Goal: Check status: Check status

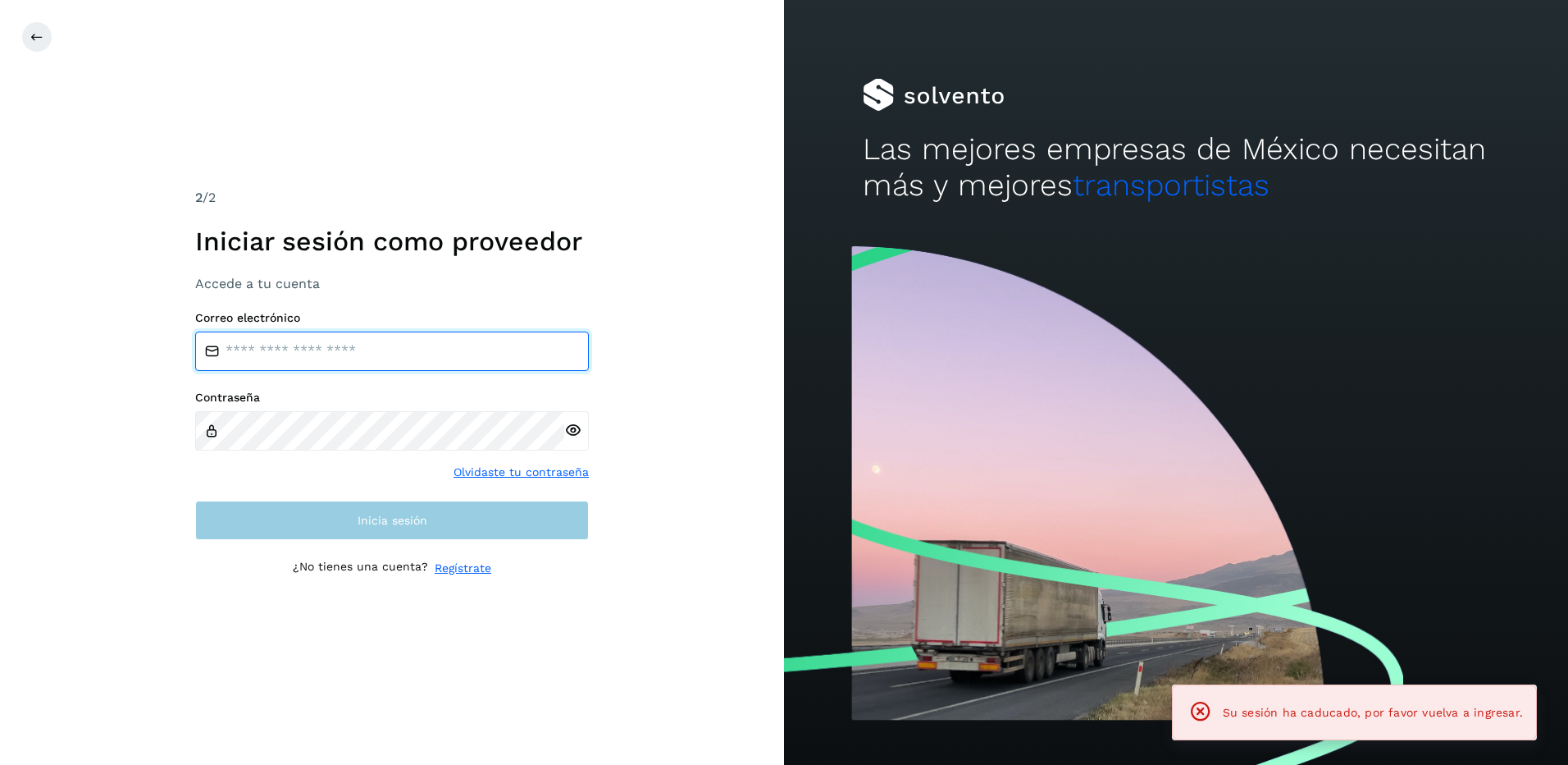
type input "**********"
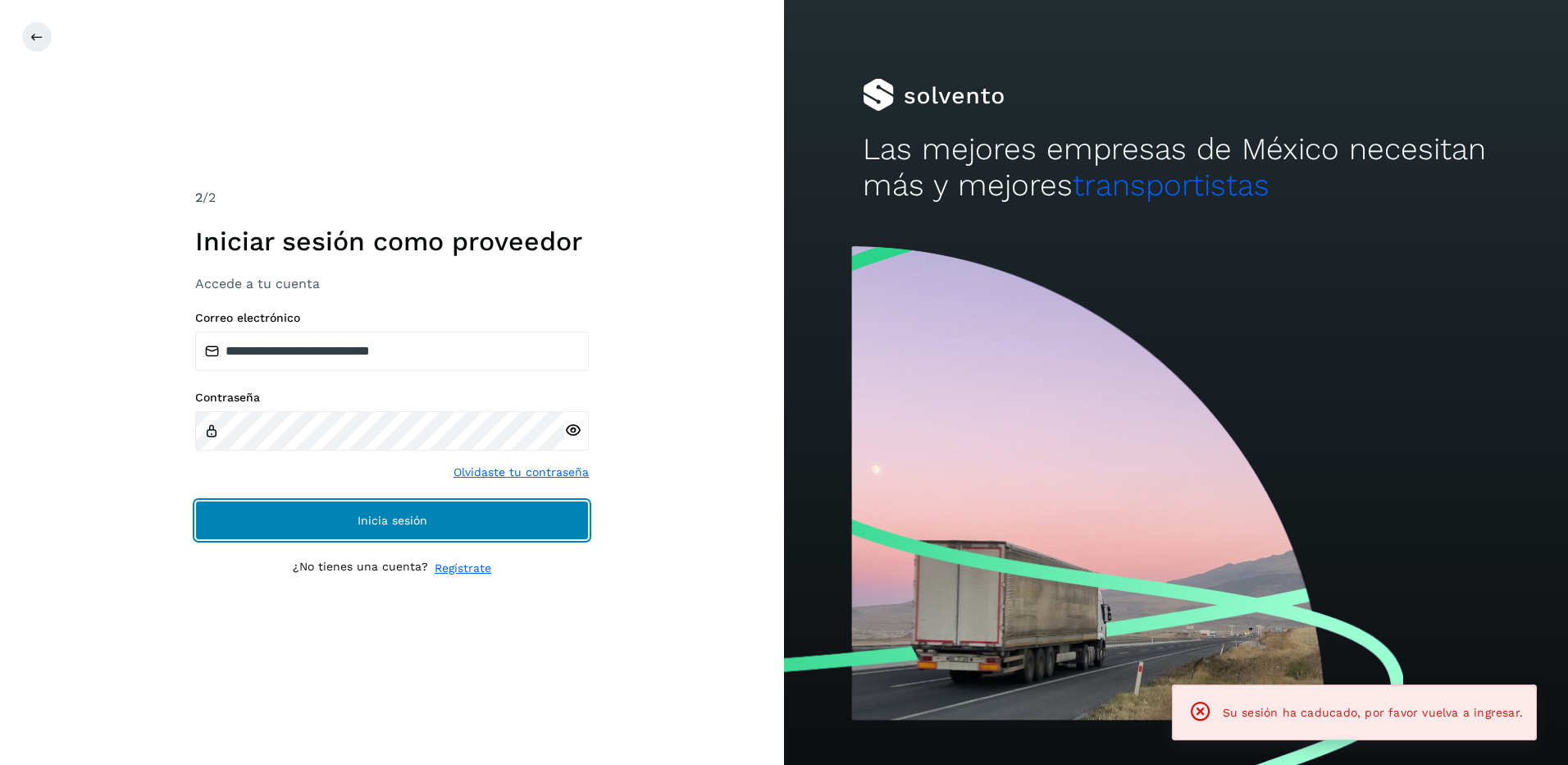
click at [440, 526] on button "Inicia sesión" at bounding box center [392, 520] width 394 height 39
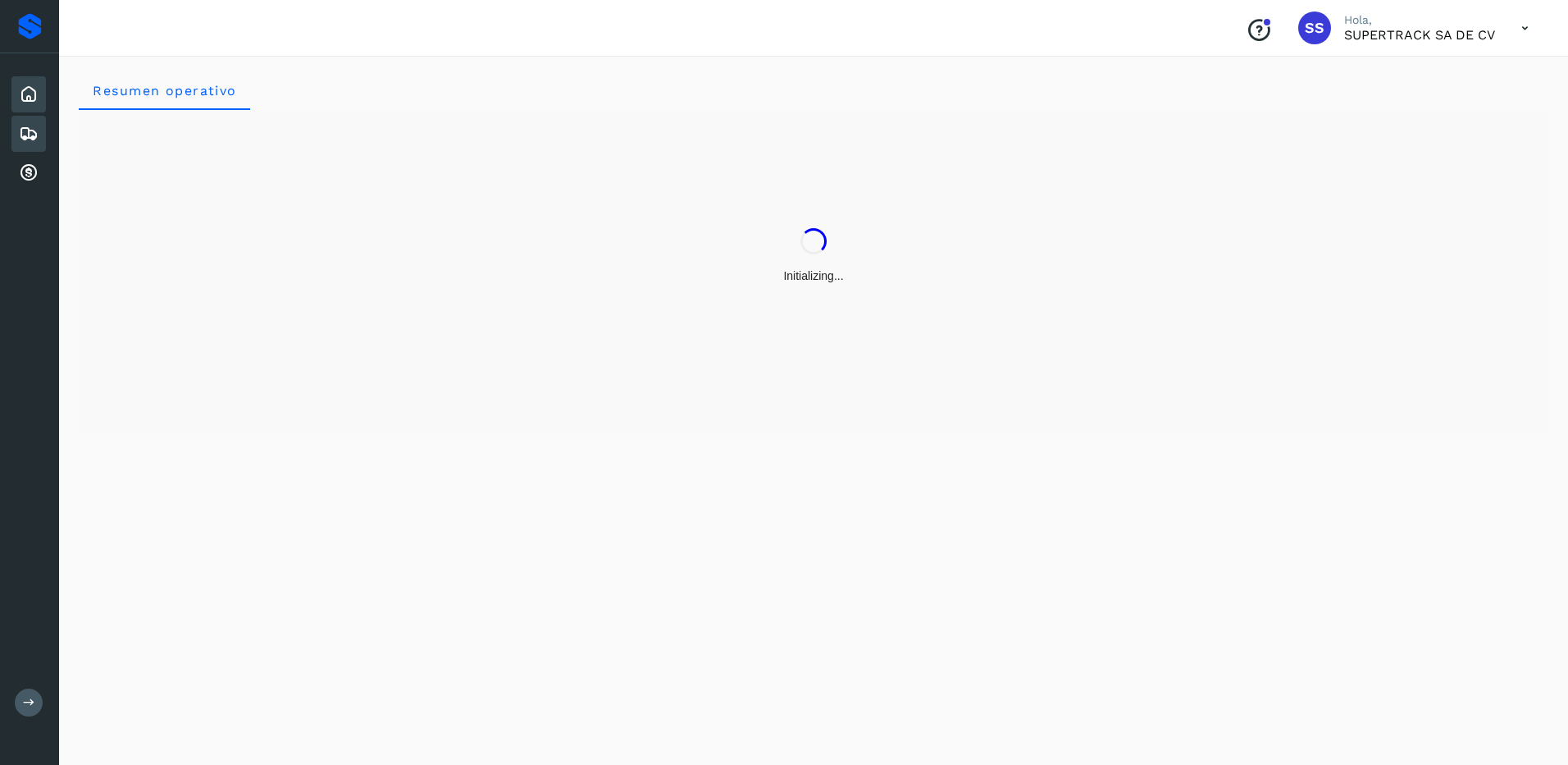
click at [23, 132] on icon at bounding box center [28, 133] width 20 height 20
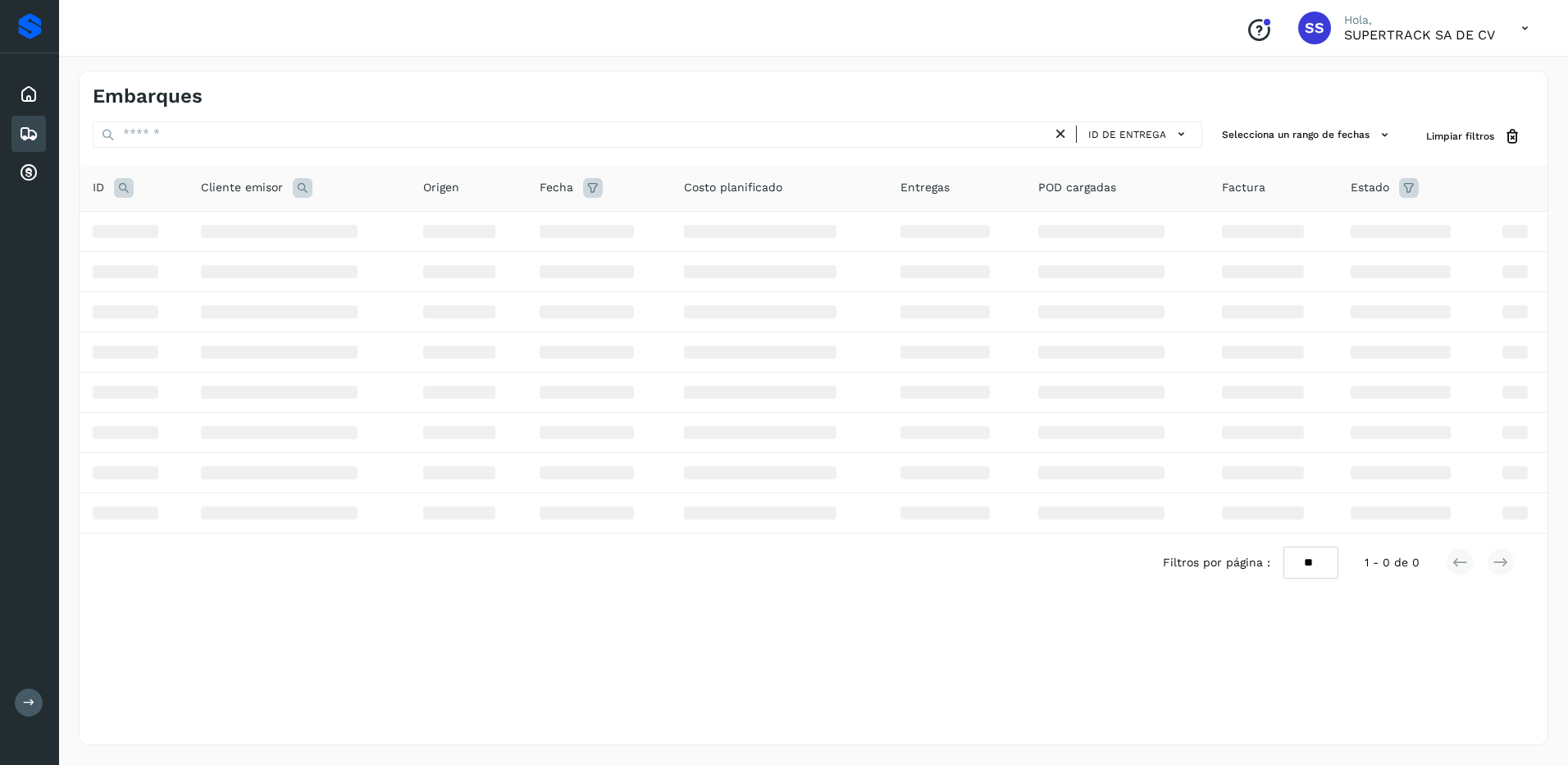
click at [32, 126] on icon at bounding box center [28, 133] width 20 height 20
click at [38, 164] on icon at bounding box center [28, 173] width 20 height 20
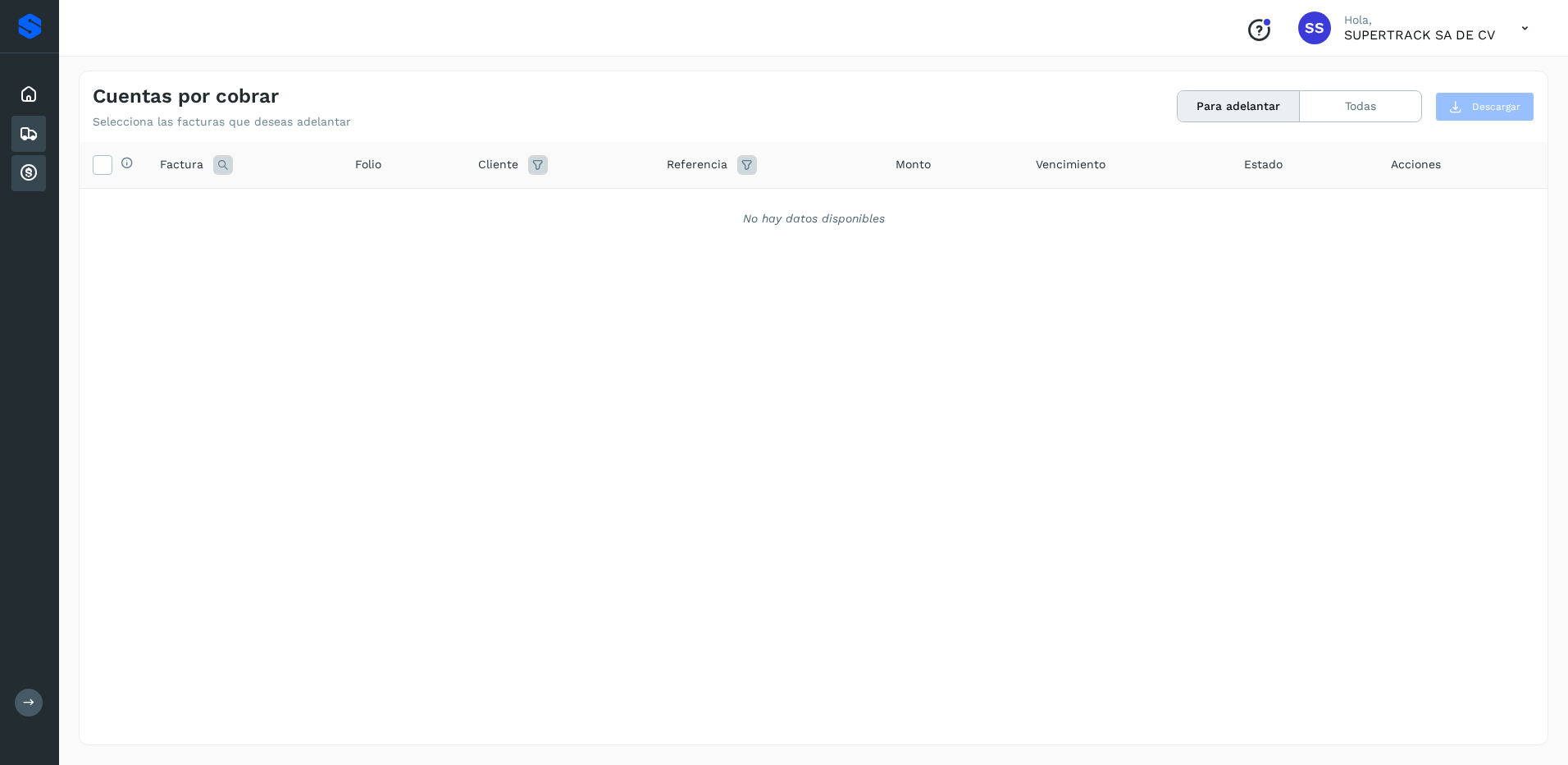
click at [29, 134] on icon at bounding box center [28, 133] width 20 height 20
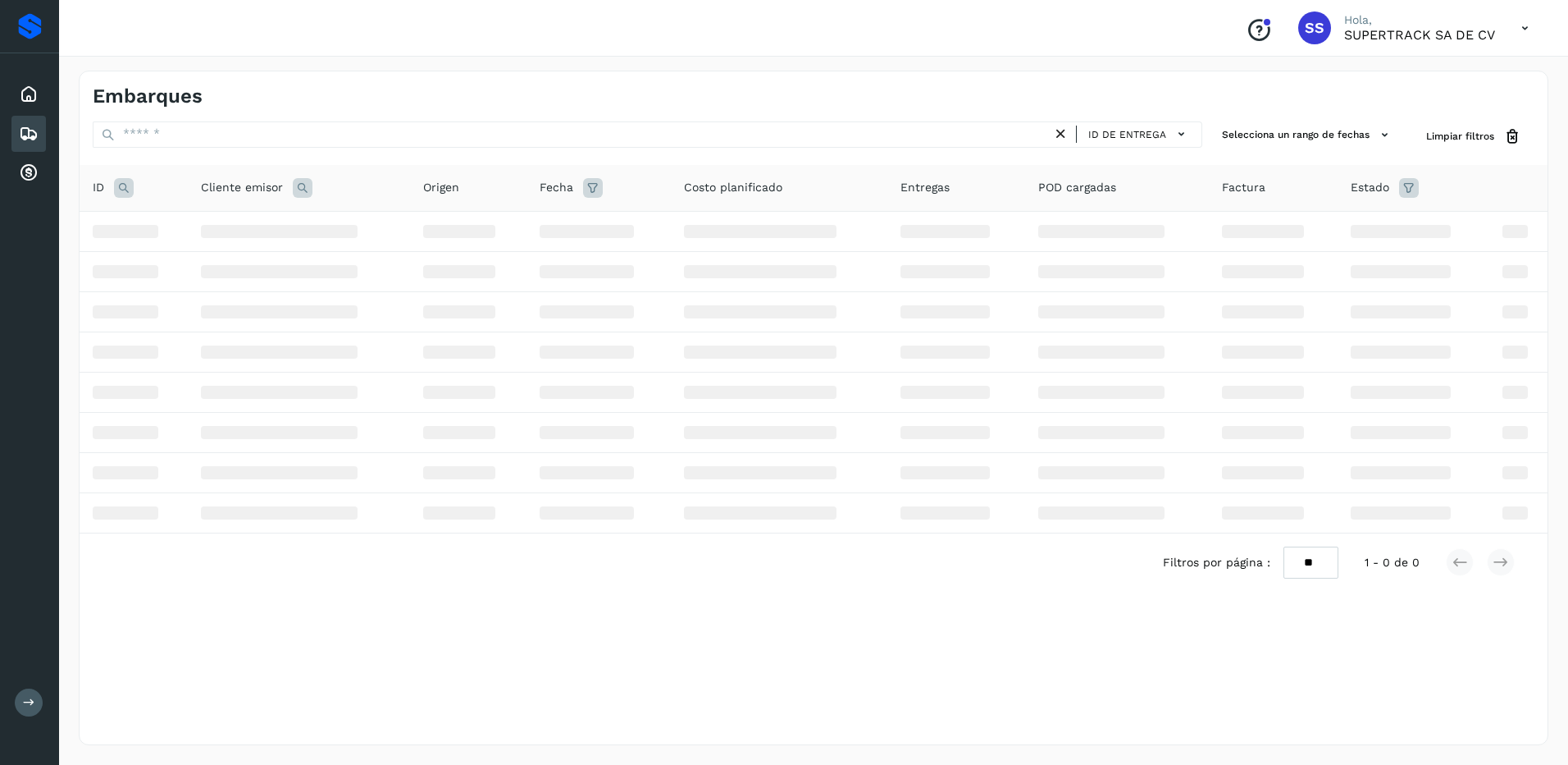
click at [1063, 129] on icon at bounding box center [1061, 134] width 17 height 17
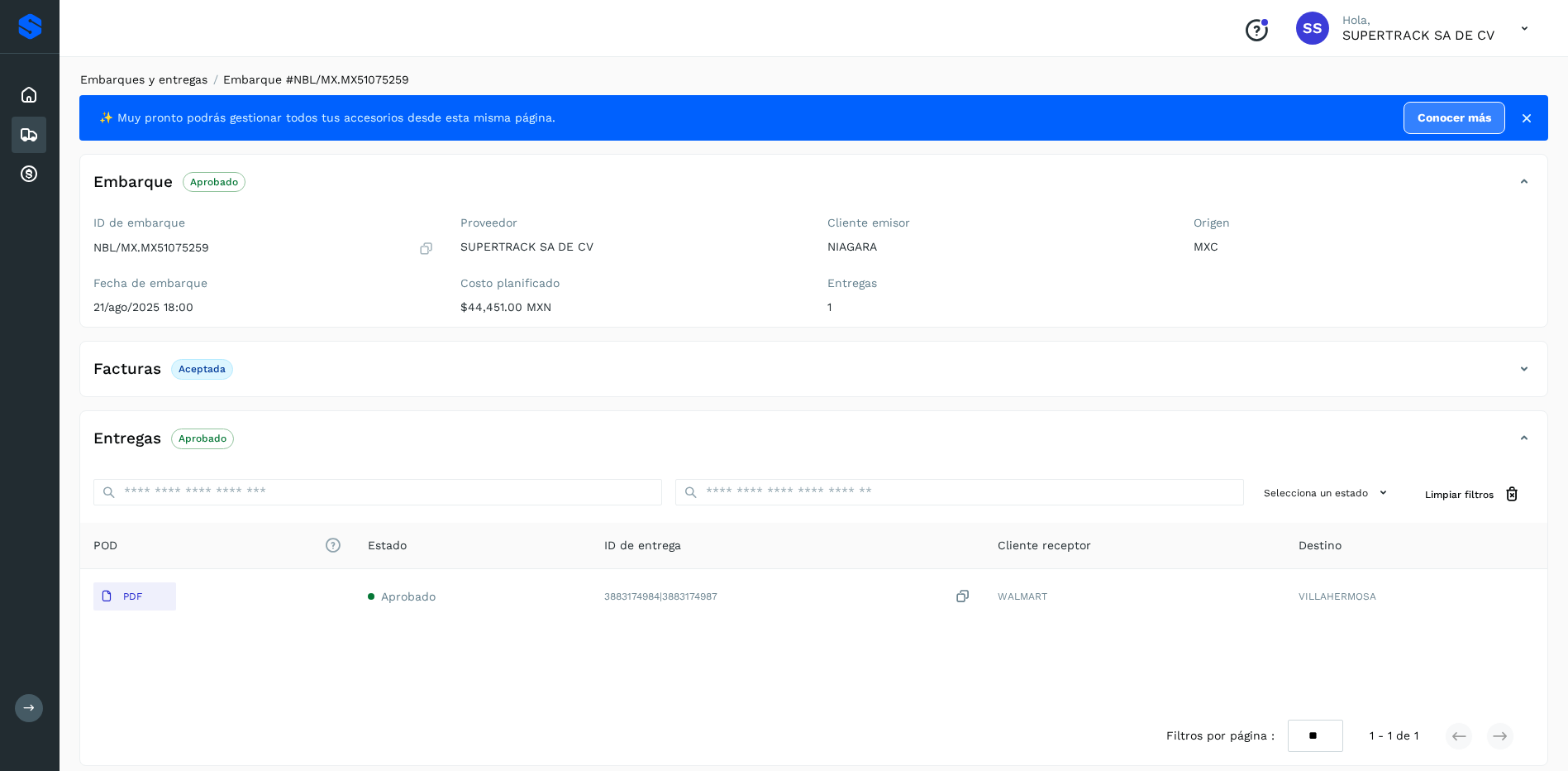
click at [153, 73] on link "Embarques y entregas" at bounding box center [144, 80] width 127 height 13
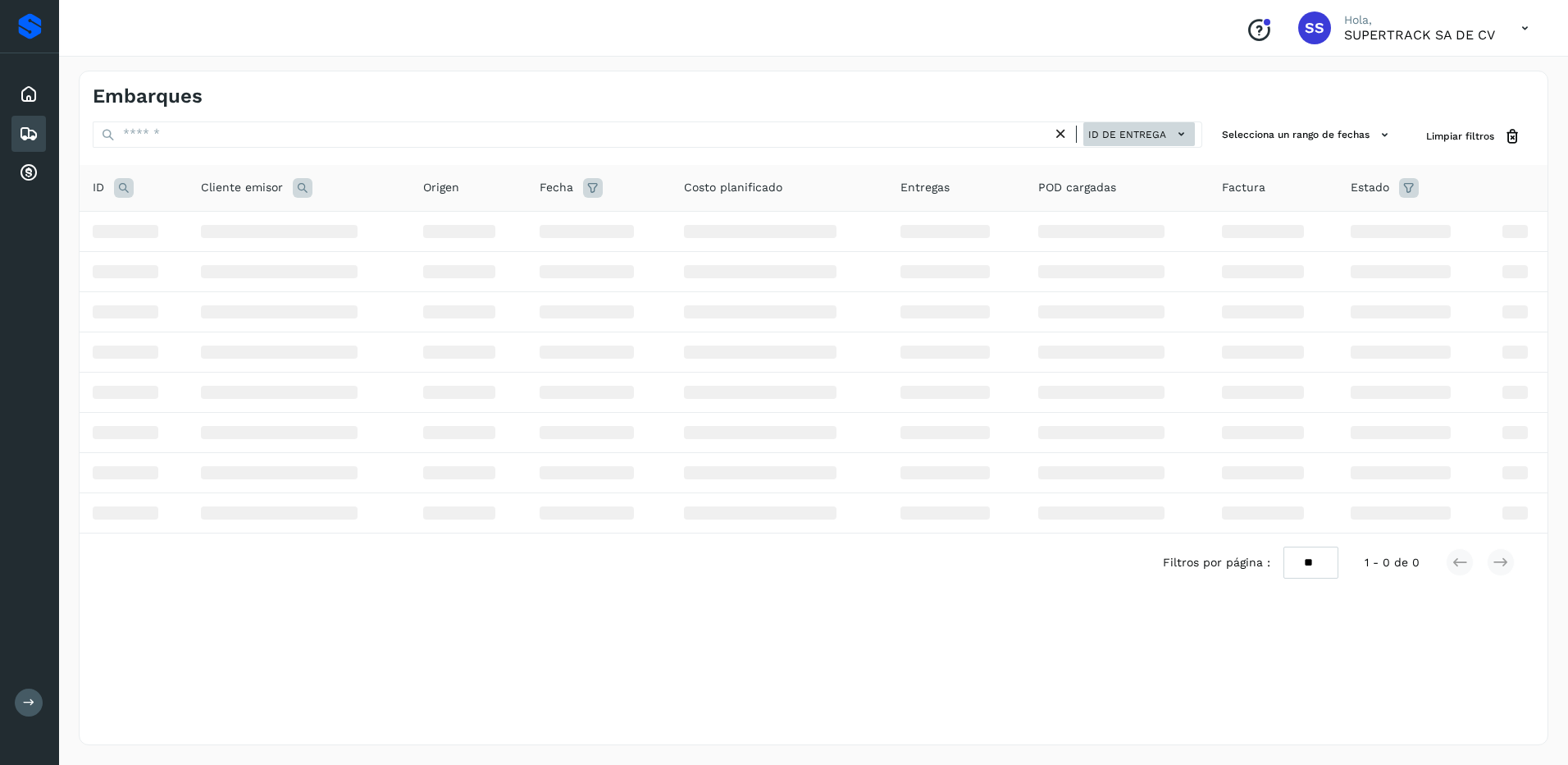
click at [1162, 133] on span "ID de entrega" at bounding box center [1126, 134] width 78 height 15
click at [1094, 188] on div "Cliente receptor" at bounding box center [1096, 194] width 195 height 31
click at [1132, 129] on span "Cliente receptor" at bounding box center [1117, 134] width 97 height 15
click at [1096, 166] on div "ID de entrega" at bounding box center [1096, 162] width 195 height 31
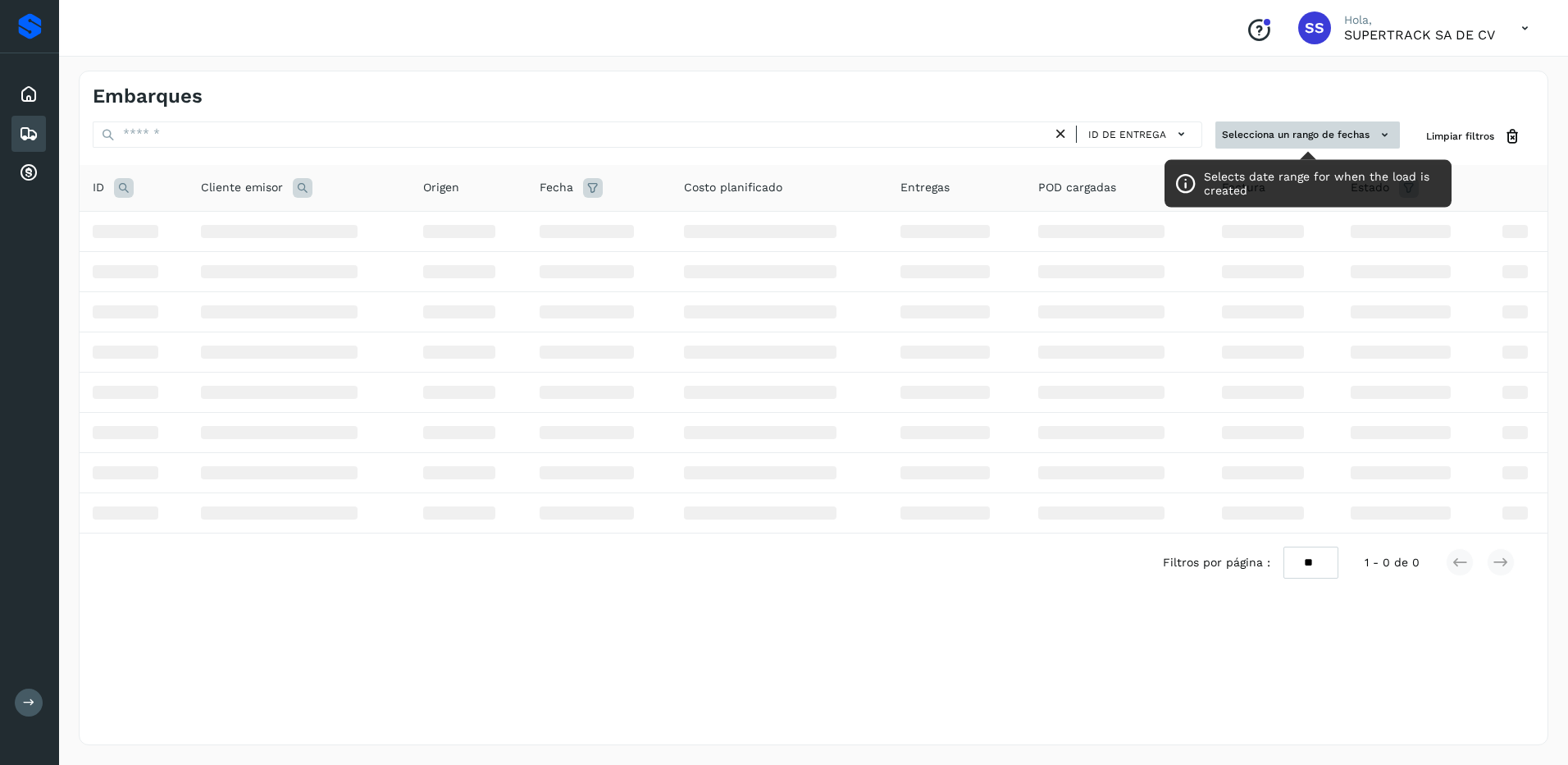
click at [1265, 129] on button "Selecciona un rango de fechas" at bounding box center [1308, 134] width 184 height 27
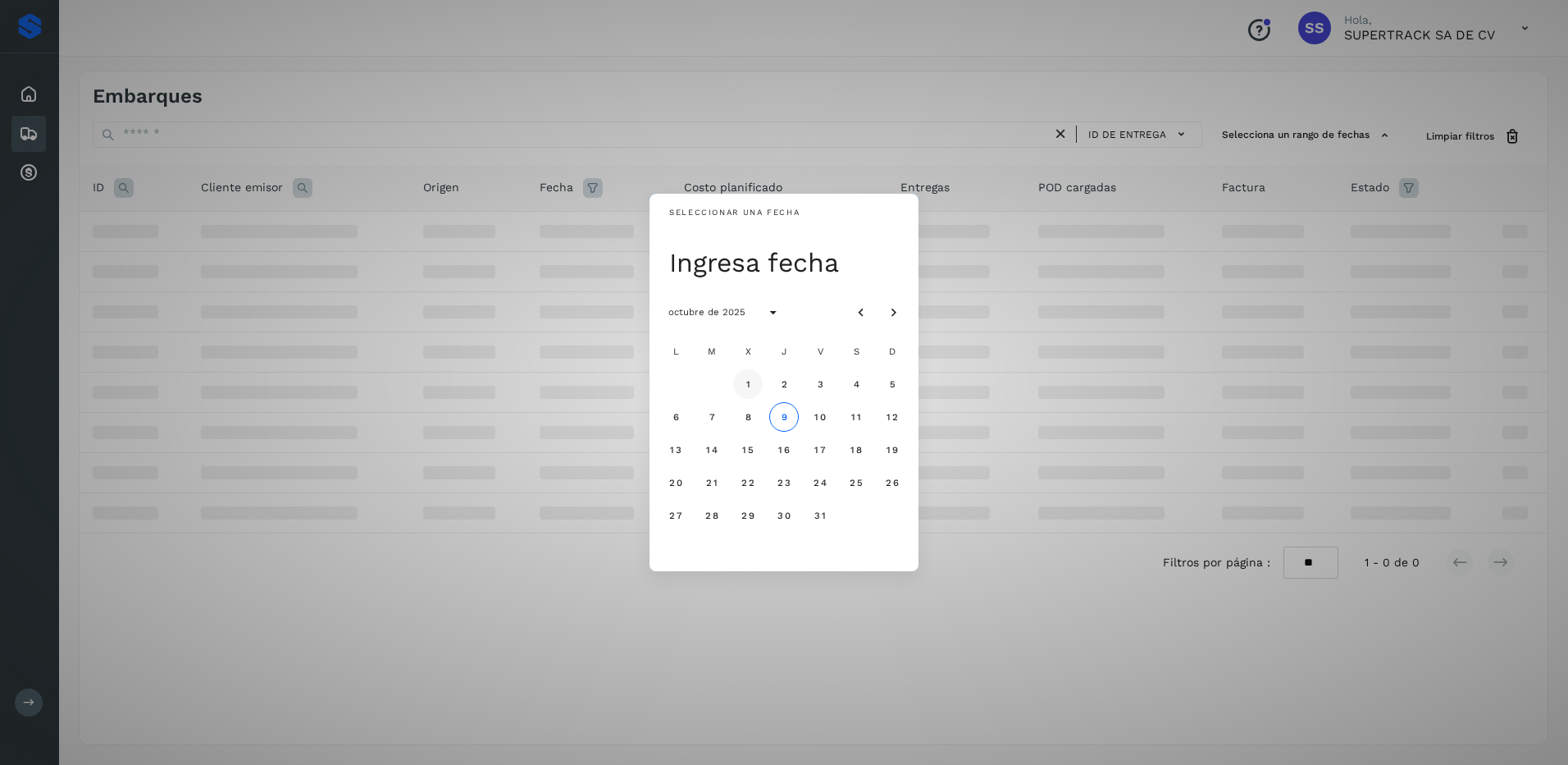
click at [752, 384] on button "1" at bounding box center [747, 383] width 29 height 29
click at [819, 518] on span "31" at bounding box center [819, 515] width 12 height 11
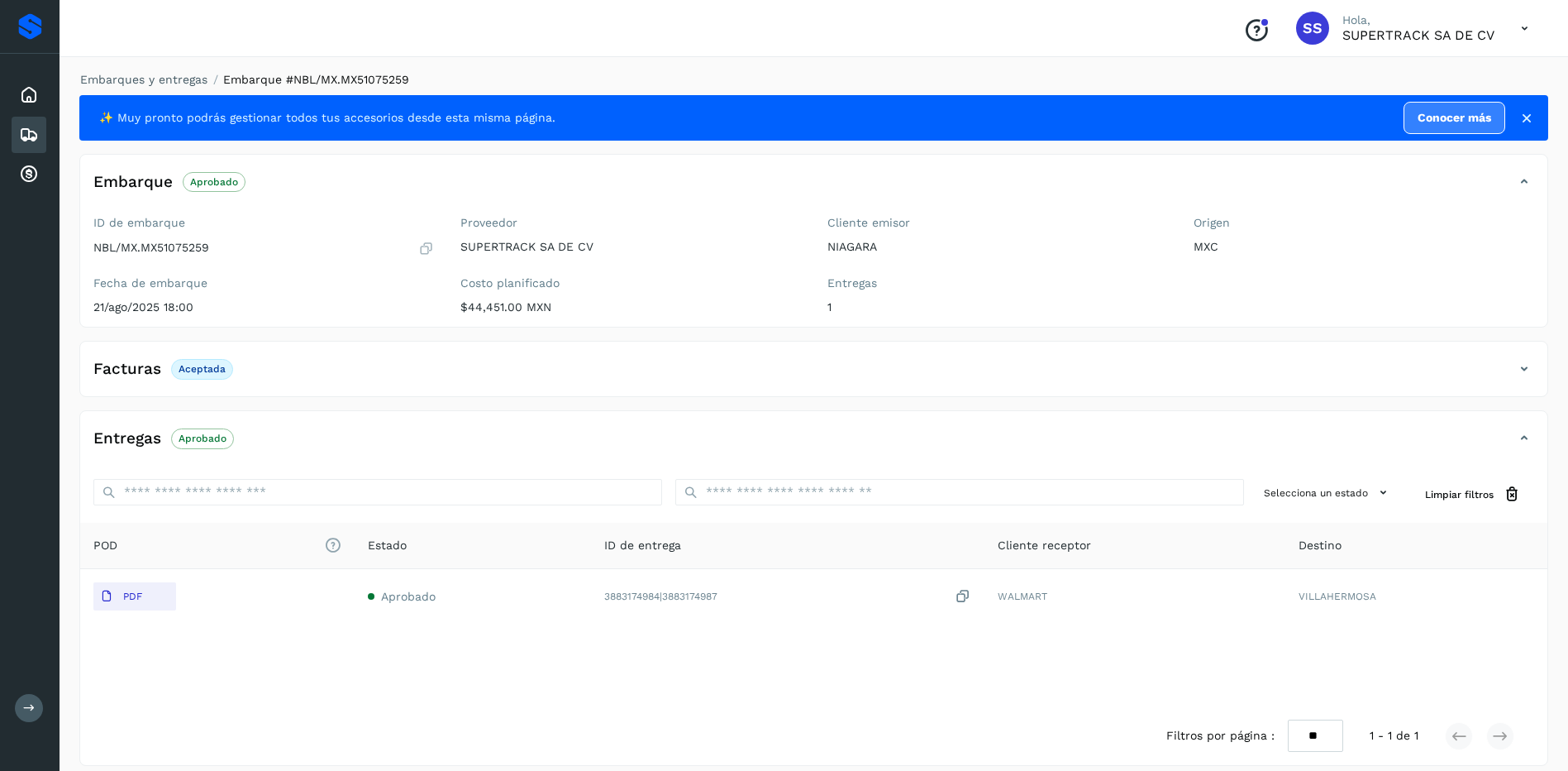
click at [45, 130] on div "Embarques" at bounding box center [28, 134] width 35 height 36
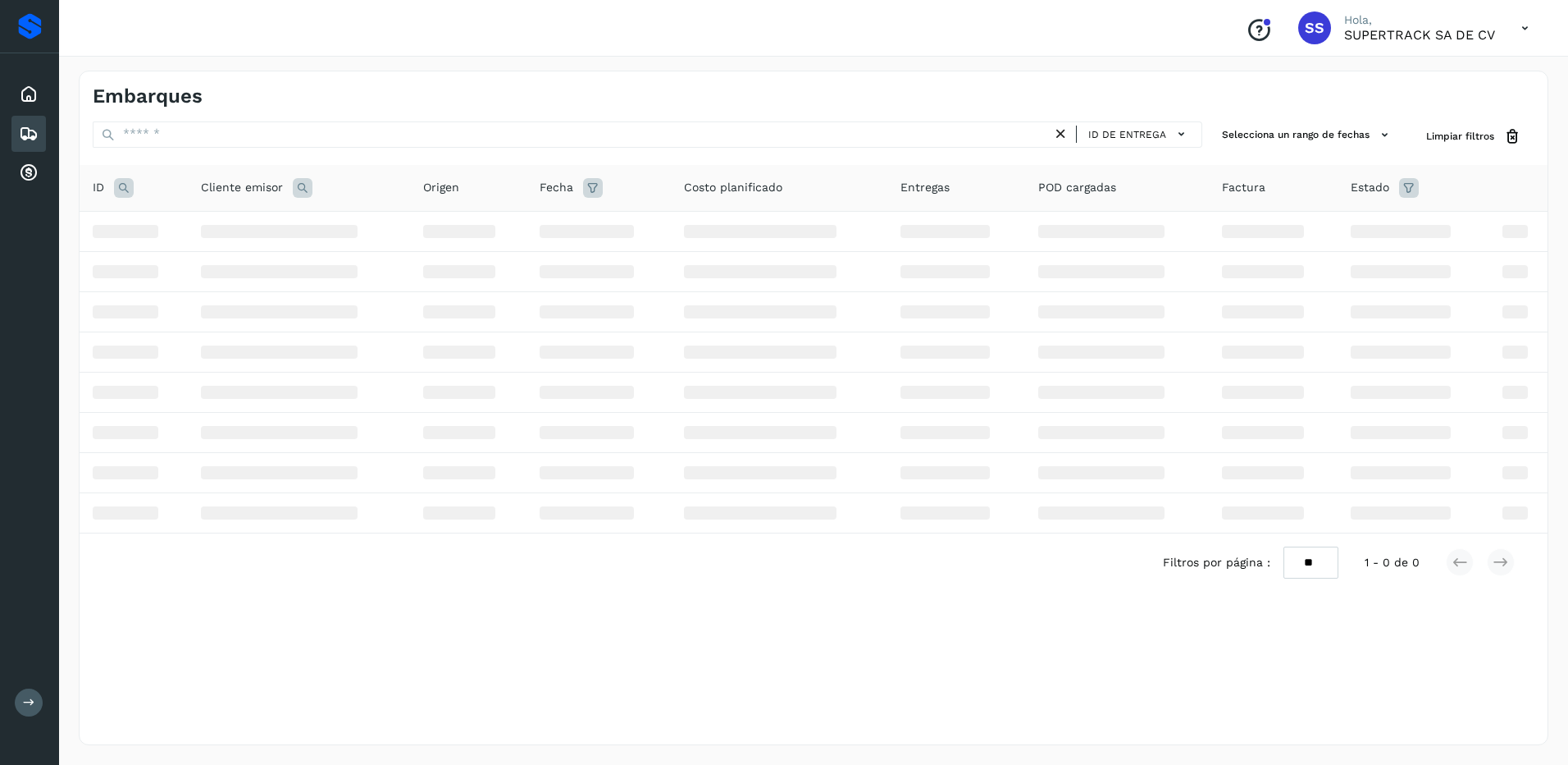
click at [41, 140] on div "Embarques" at bounding box center [28, 133] width 35 height 36
click at [40, 140] on div "Embarques" at bounding box center [28, 133] width 35 height 36
click at [41, 134] on div "Embarques" at bounding box center [28, 133] width 35 height 36
click at [28, 133] on icon at bounding box center [28, 133] width 20 height 20
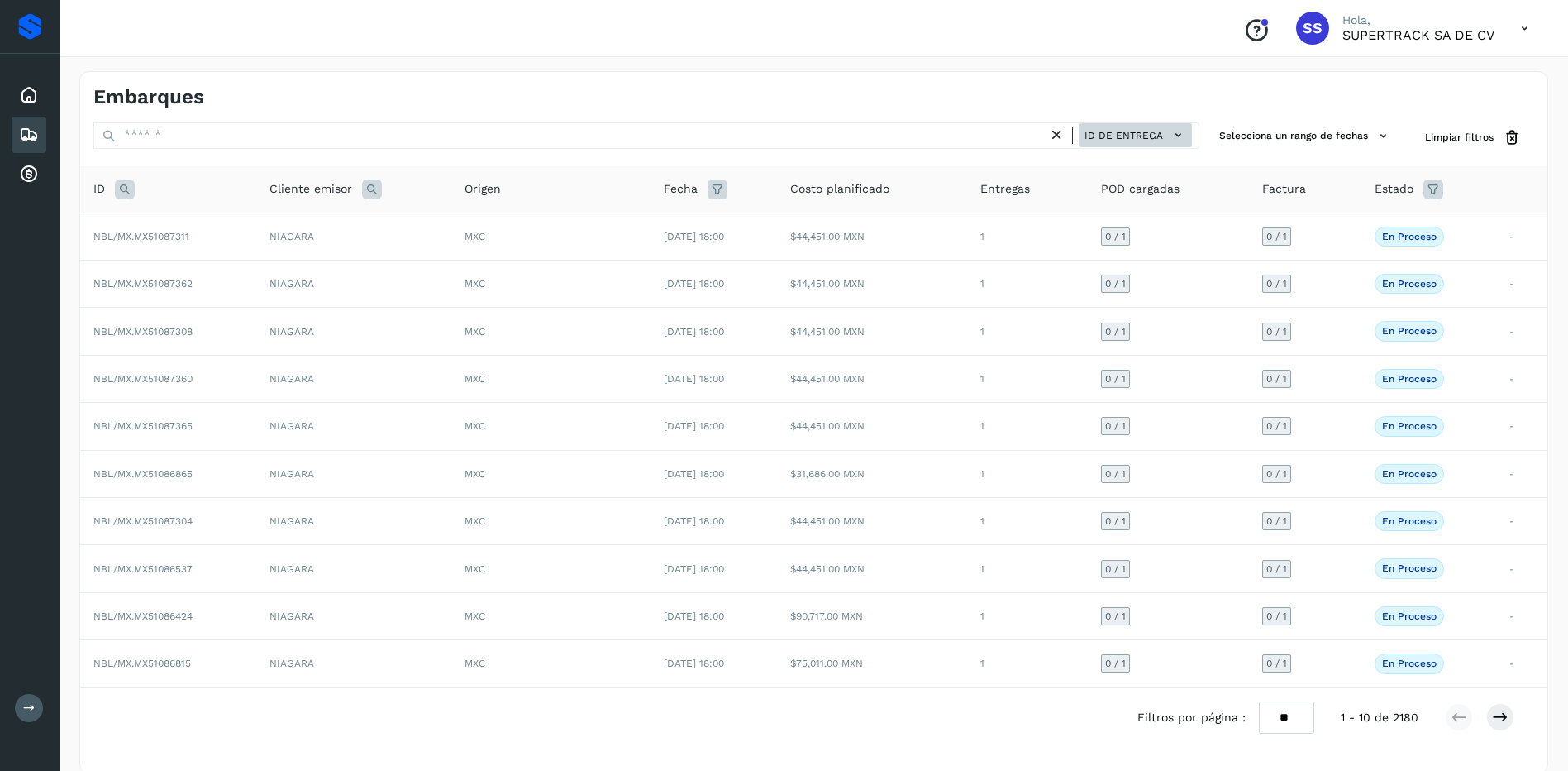
click at [1148, 127] on button "ID de entrega" at bounding box center [1135, 134] width 113 height 24
click at [1265, 146] on div at bounding box center [784, 386] width 1568 height 771
click at [1265, 142] on div at bounding box center [784, 386] width 1568 height 771
click at [1268, 136] on div at bounding box center [784, 386] width 1568 height 771
click at [1160, 134] on span "ID de entrega" at bounding box center [1123, 135] width 79 height 15
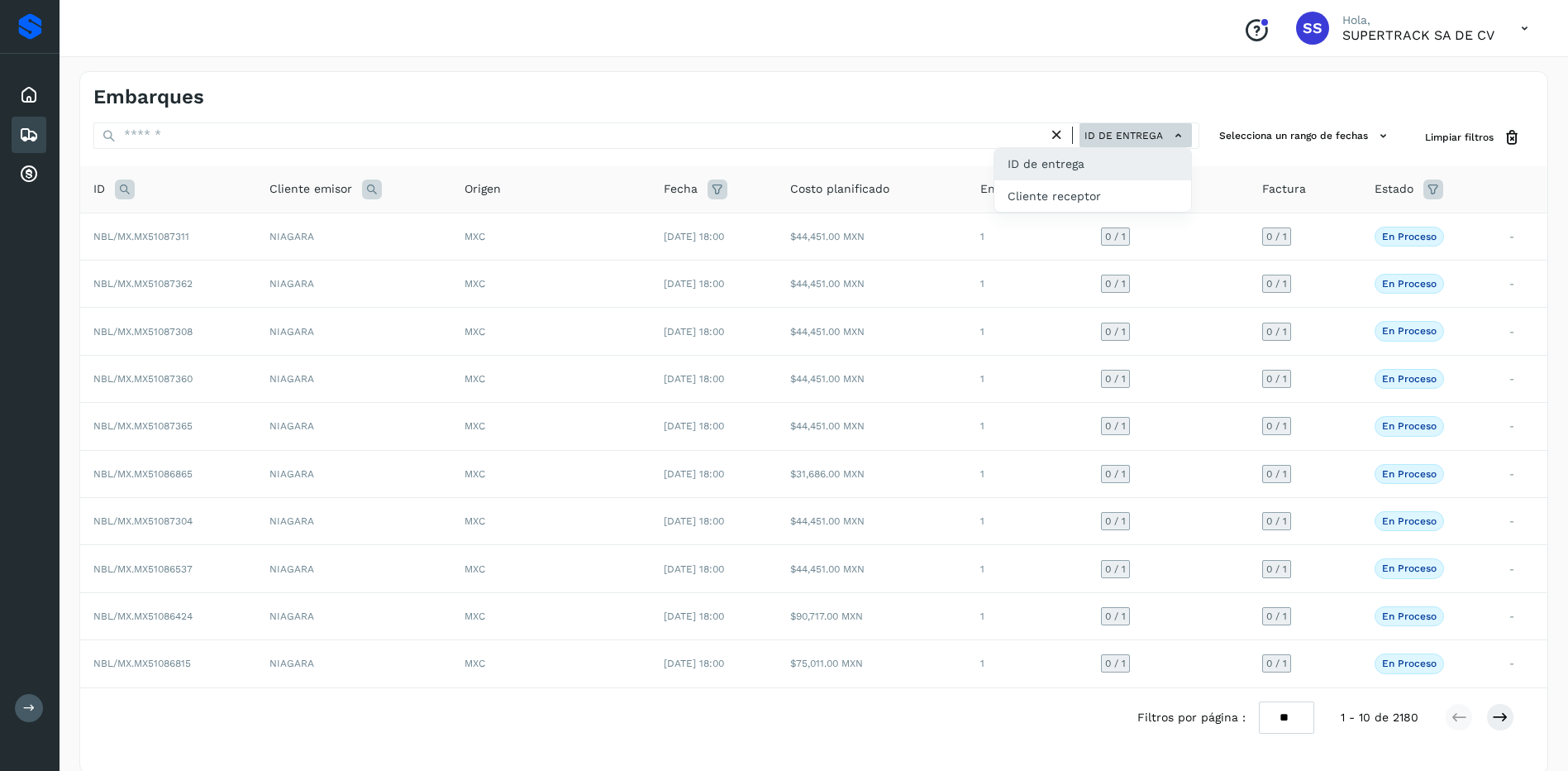
click at [1160, 134] on div at bounding box center [784, 386] width 1568 height 771
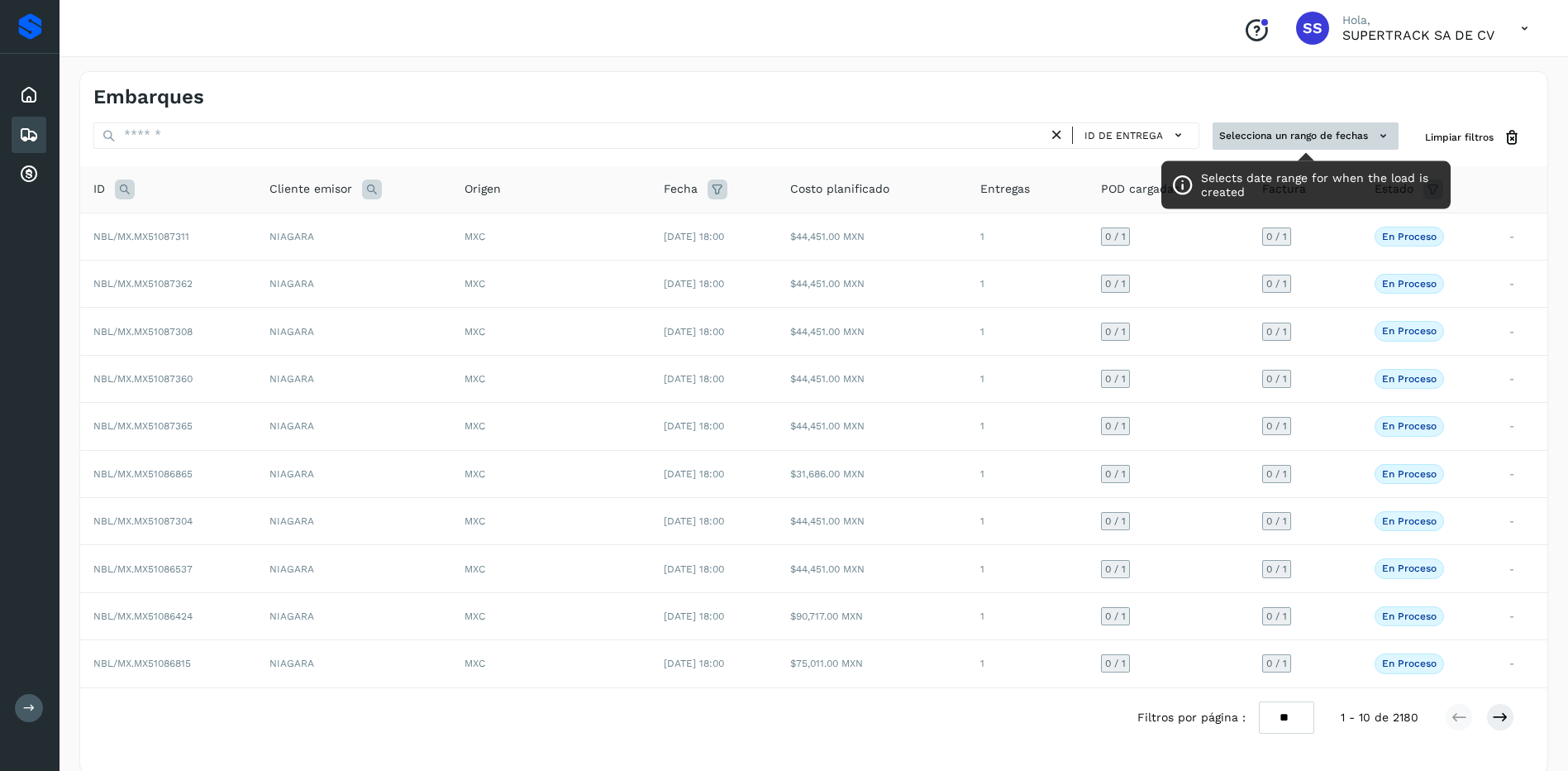
click at [1360, 139] on button "Selecciona un rango de fechas" at bounding box center [1305, 135] width 186 height 27
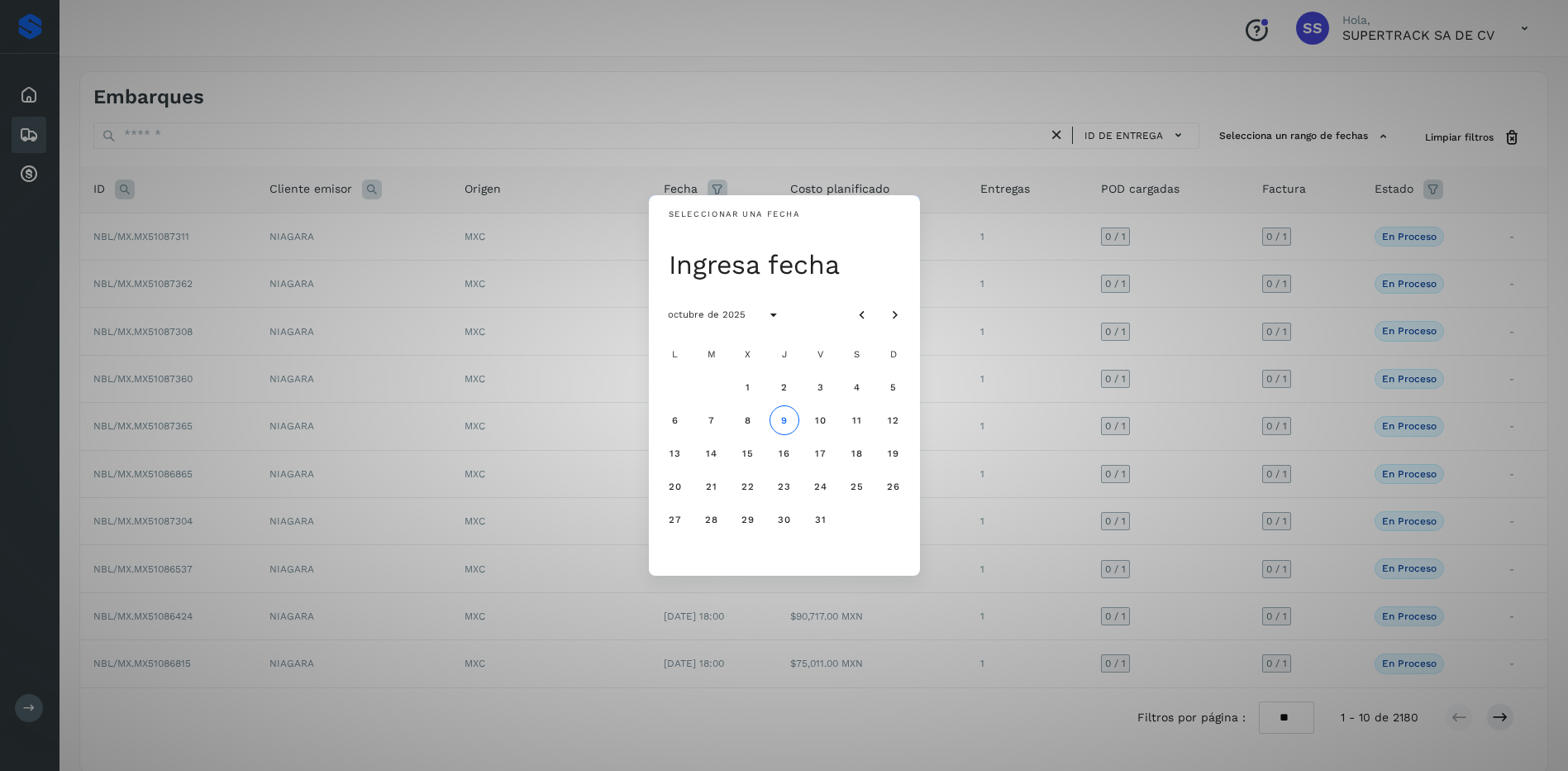
drag, startPoint x: 1102, startPoint y: 179, endPoint x: 1142, endPoint y: 149, distance: 50.0
click at [1109, 176] on div "Seleccionar una fecha Ingresa fecha octubre de 2025 L M X J V S D 1 2 3 4 5 6 7…" at bounding box center [784, 386] width 1568 height 771
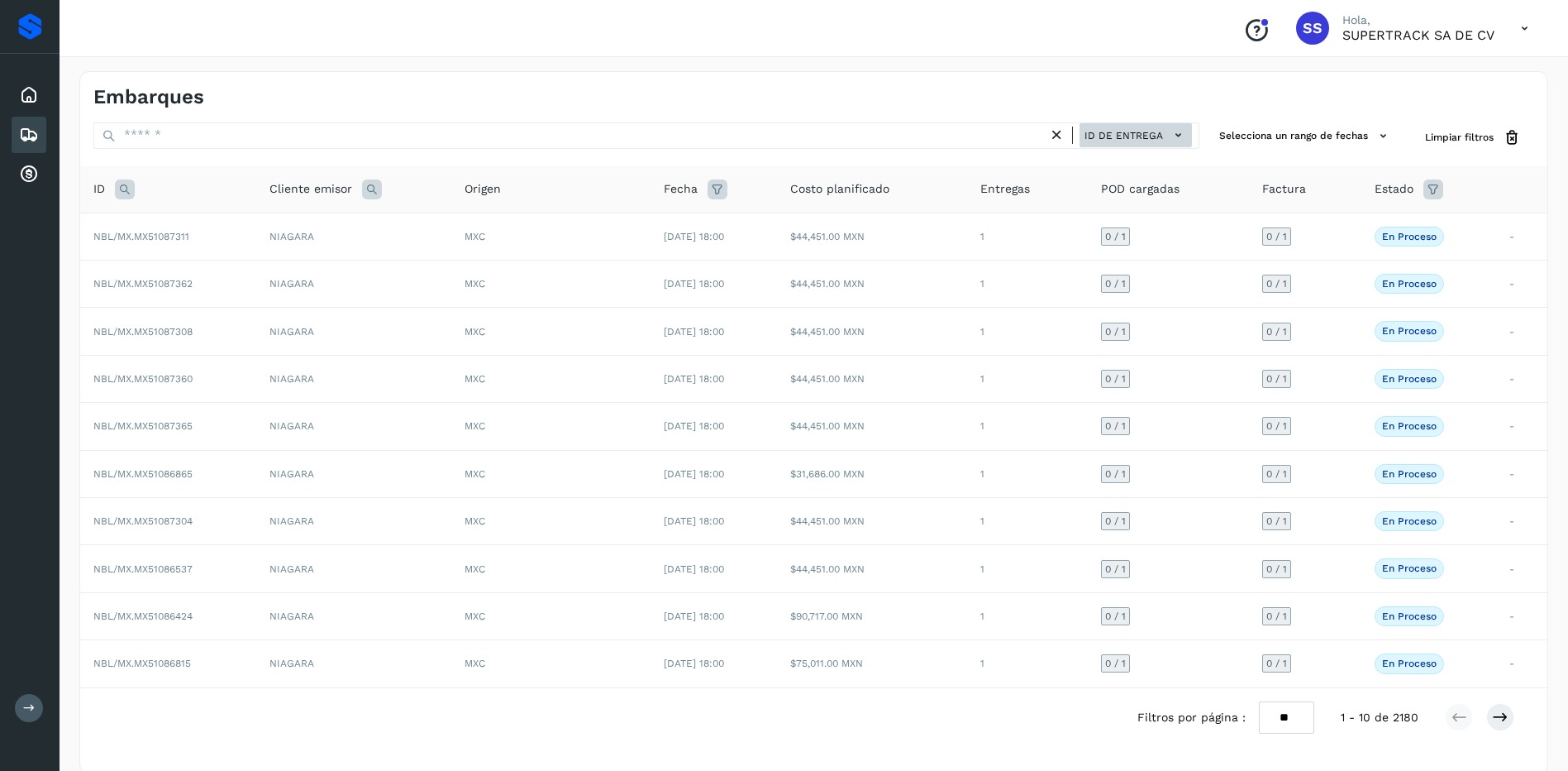
click at [1148, 146] on button "ID de entrega" at bounding box center [1135, 134] width 113 height 24
click at [1139, 153] on div "ID de entrega" at bounding box center [1093, 163] width 197 height 31
click at [1304, 136] on button "Selecciona un rango de fechas" at bounding box center [1305, 135] width 186 height 27
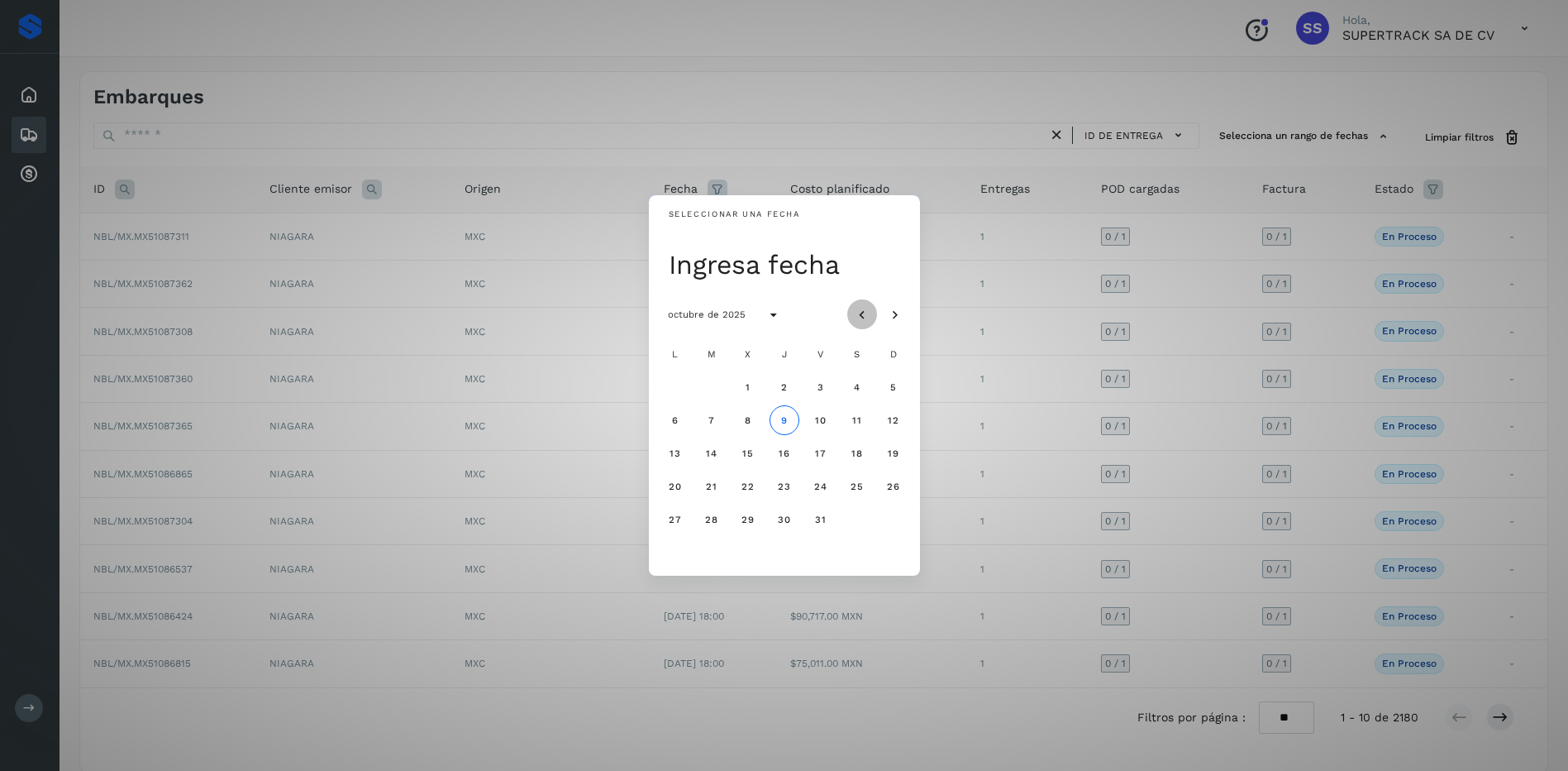
click at [854, 312] on icon "Mes anterior" at bounding box center [862, 314] width 16 height 16
click at [683, 391] on button "1" at bounding box center [674, 386] width 29 height 29
click at [719, 517] on button "30" at bounding box center [711, 518] width 29 height 29
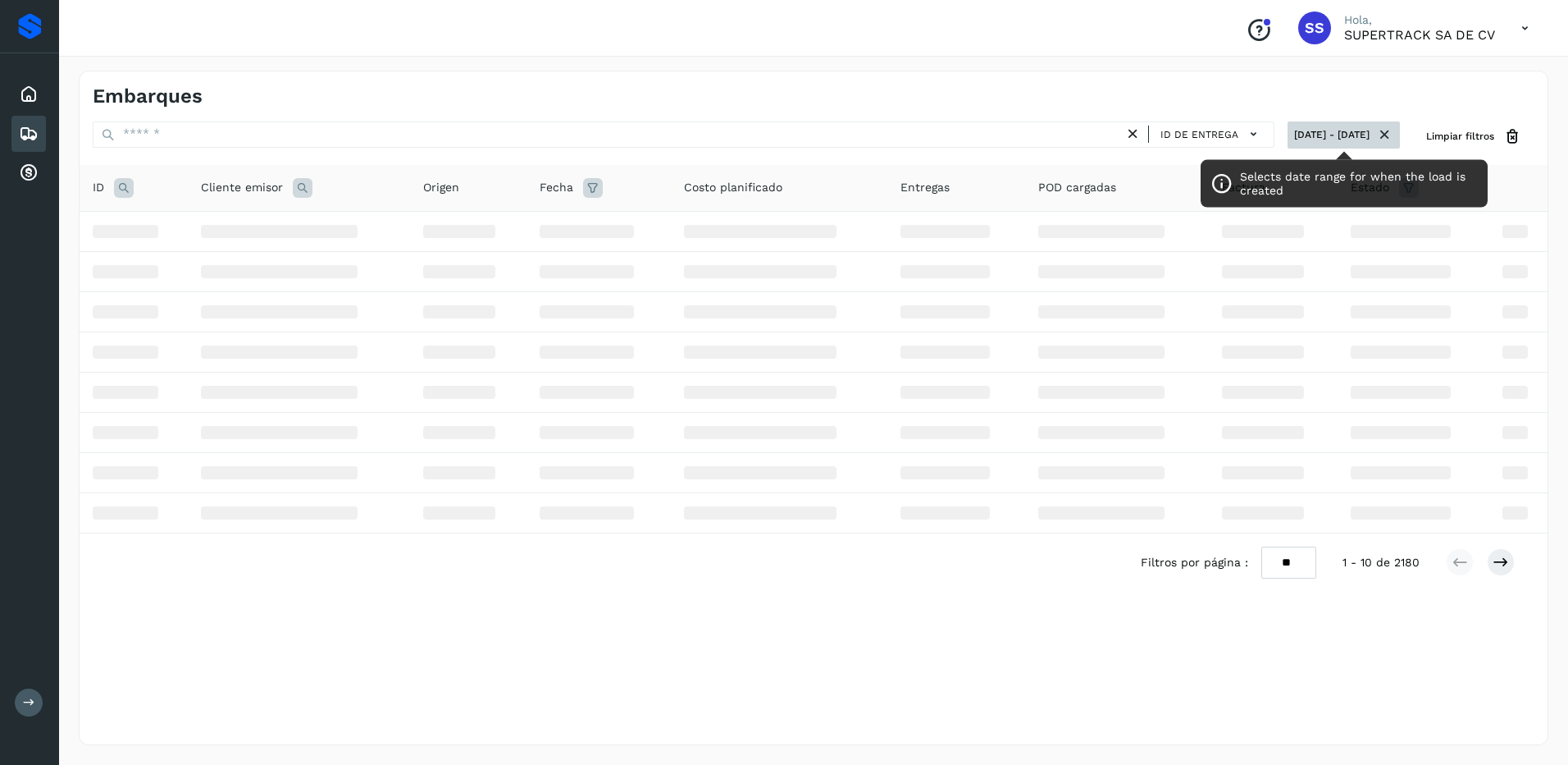
click at [1306, 133] on button "01 sept 2025 - 30 sept 2025" at bounding box center [1343, 134] width 113 height 27
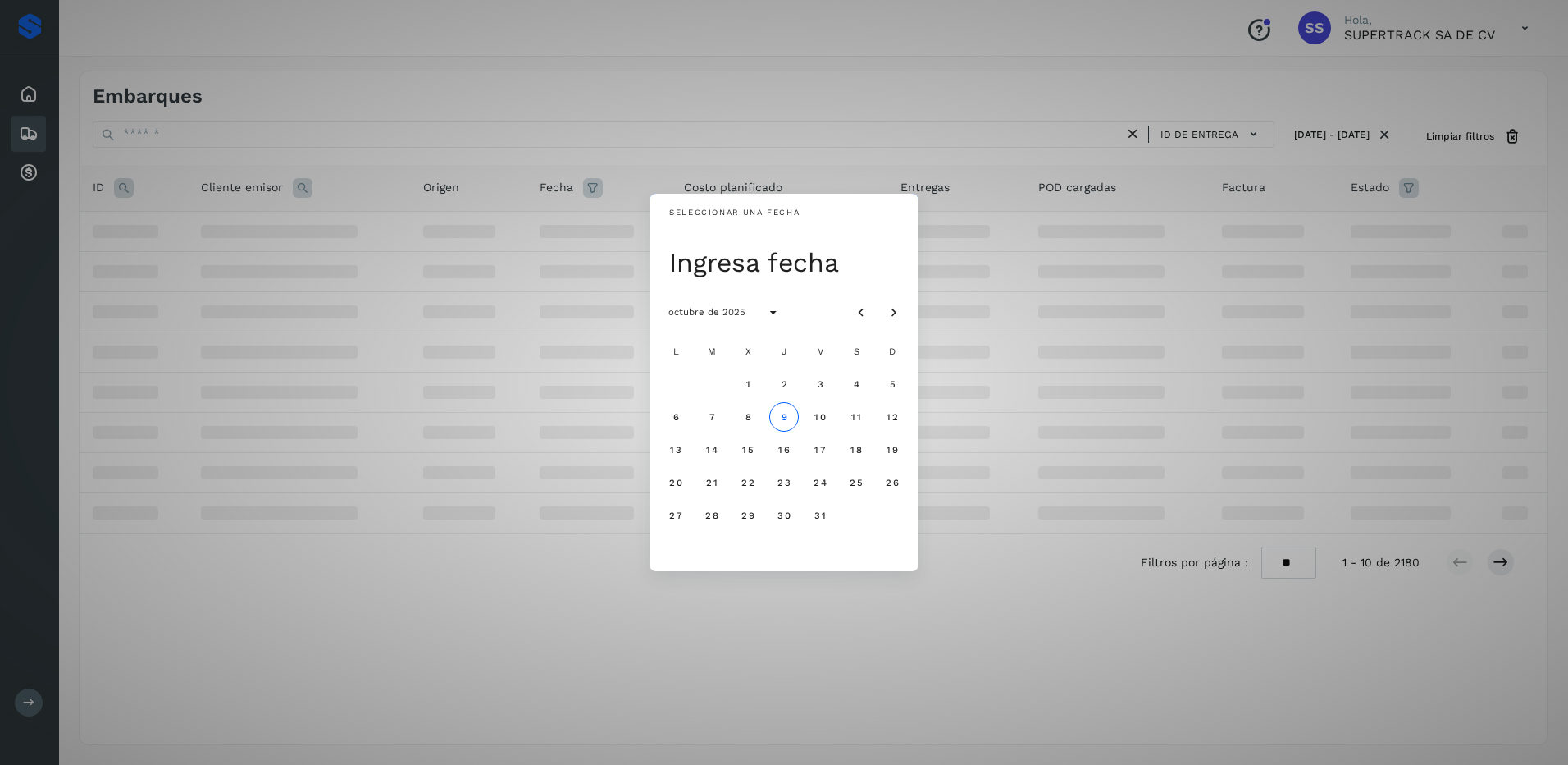
click at [1303, 130] on div "Seleccionar una fecha Ingresa fecha octubre de 2025 L M X J V S D 1 2 3 4 5 6 7…" at bounding box center [784, 382] width 1568 height 765
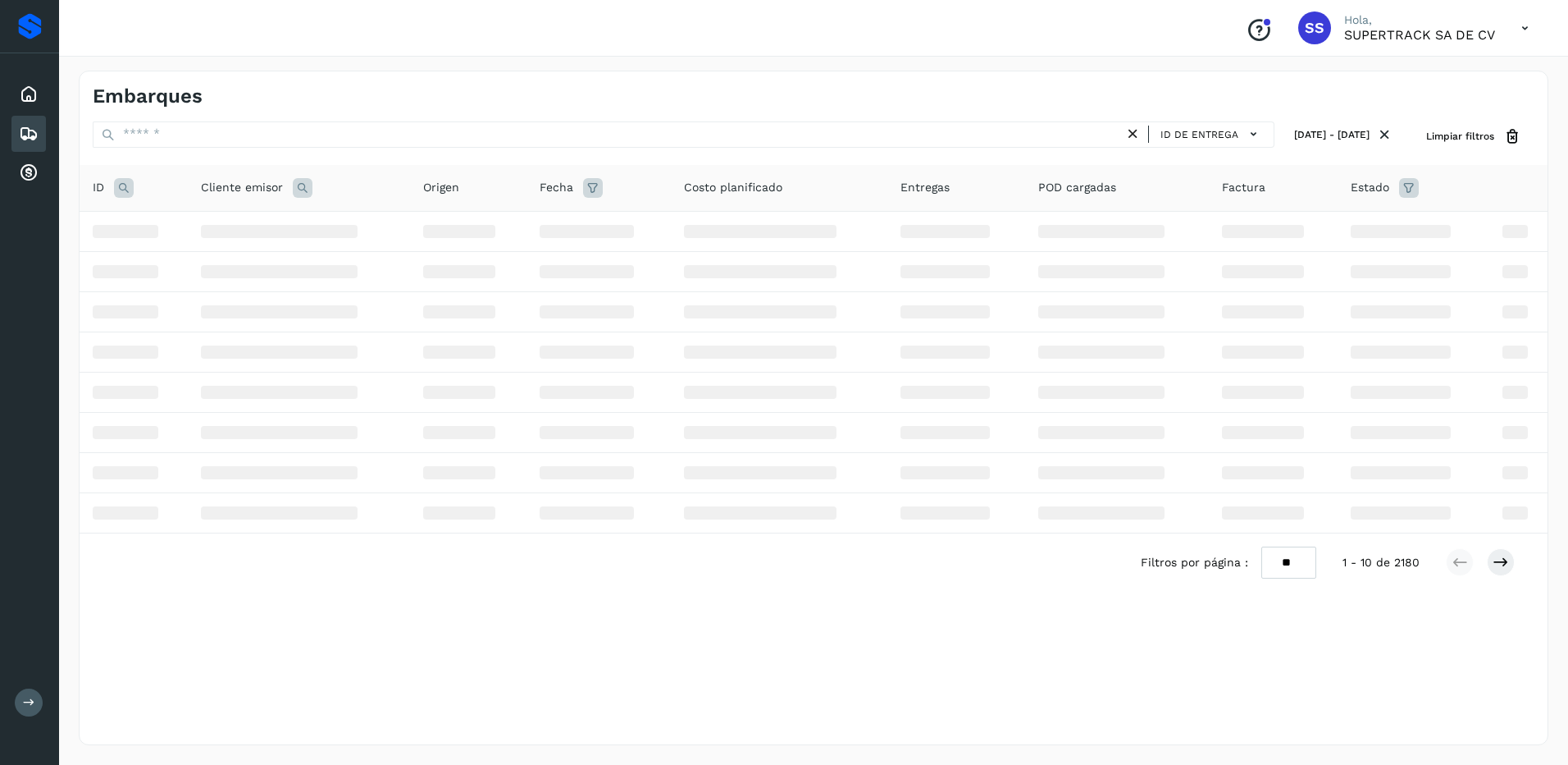
click at [24, 716] on div "Proveedores Inicio Embarques Cuentas por cobrar Salir" at bounding box center [29, 382] width 59 height 765
click at [32, 706] on icon at bounding box center [28, 701] width 12 height 12
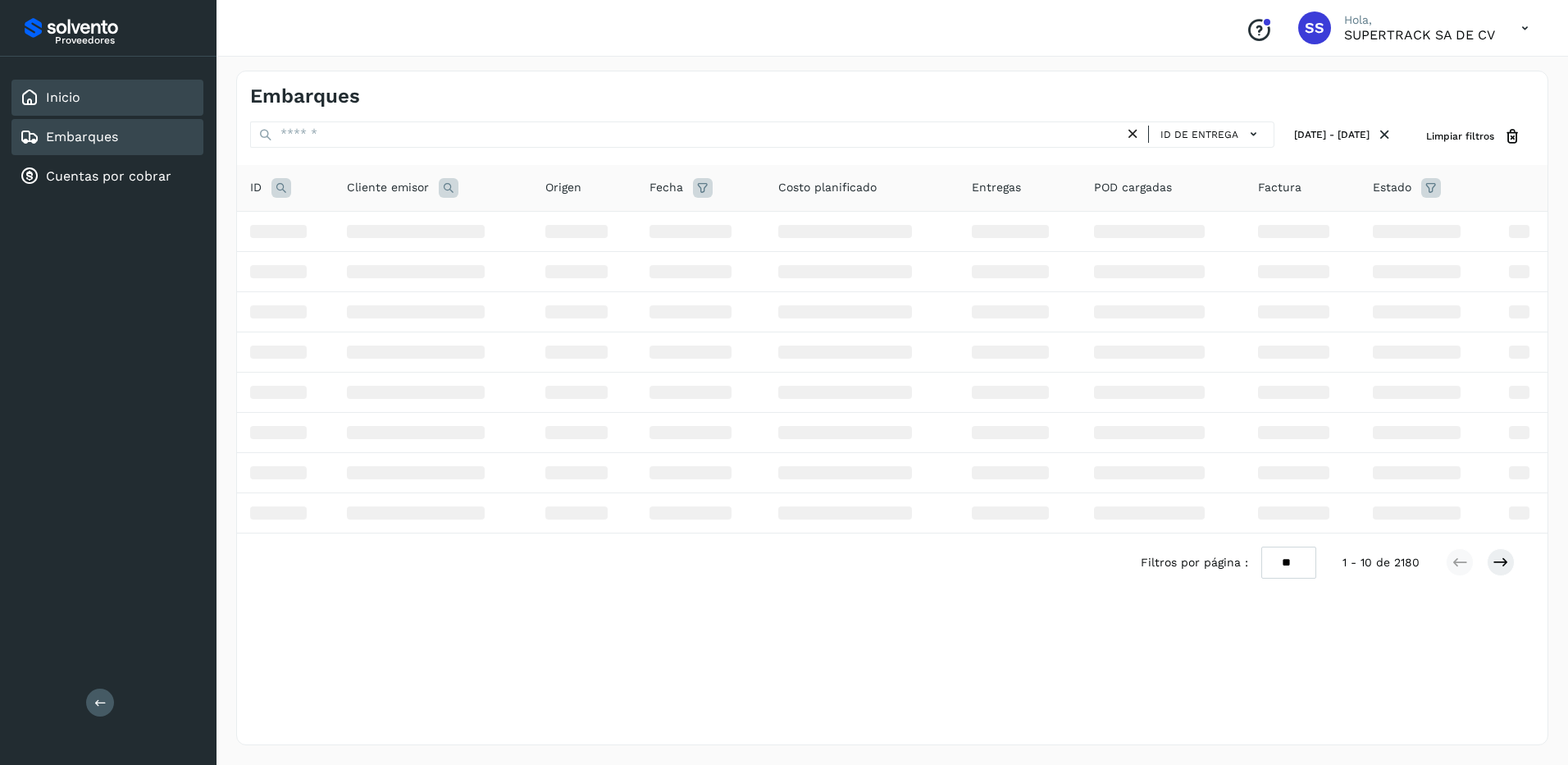
click at [113, 106] on div "Inicio" at bounding box center [107, 98] width 192 height 36
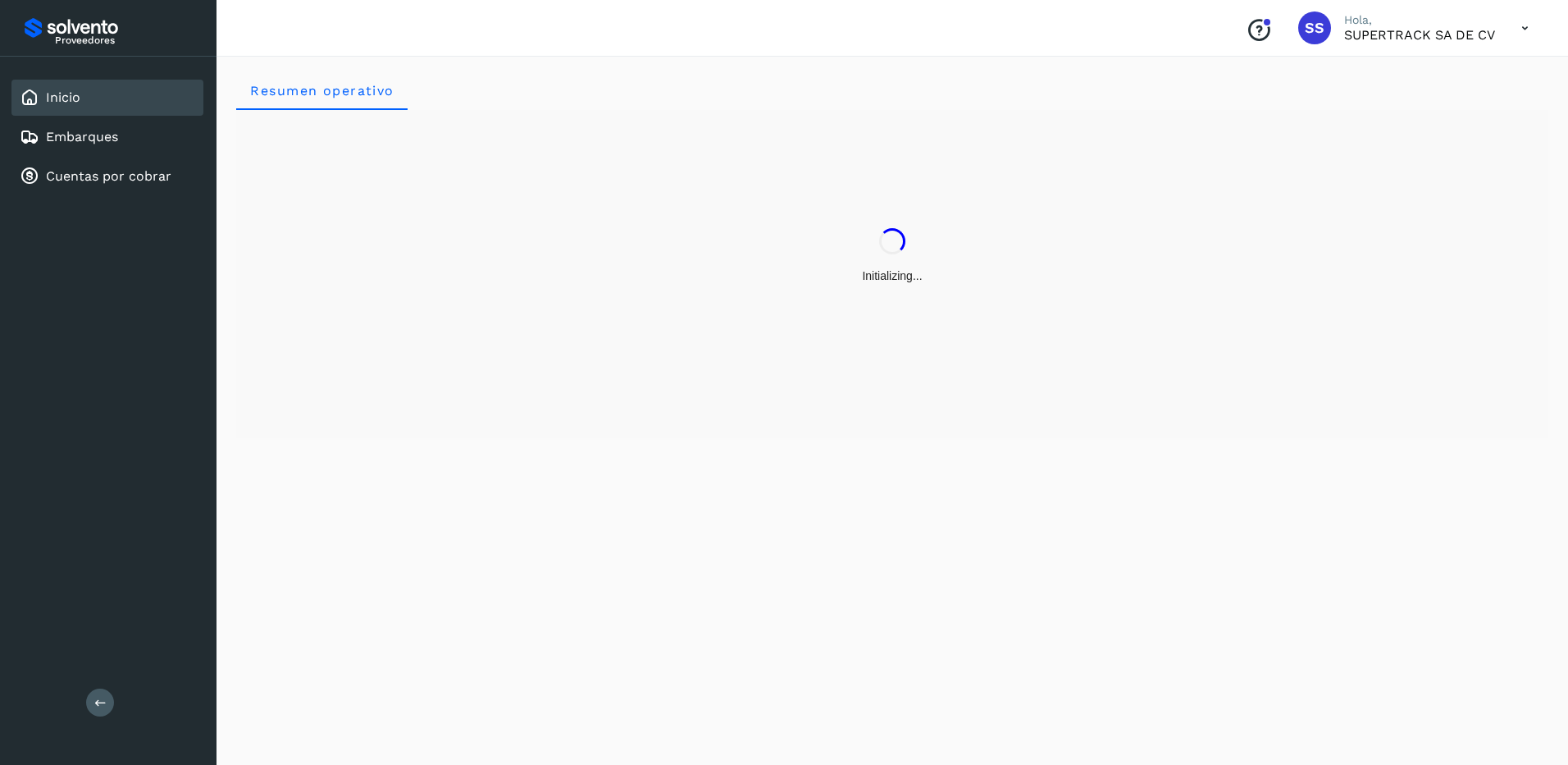
click at [113, 106] on div "Inicio" at bounding box center [107, 98] width 192 height 36
click at [551, 346] on div "Initializing..." at bounding box center [892, 256] width 1312 height 292
drag, startPoint x: 787, startPoint y: 398, endPoint x: 757, endPoint y: 369, distance: 41.7
click at [786, 400] on div "Initializing..." at bounding box center [892, 256] width 1312 height 292
click at [88, 711] on div "Proveedores Inicio Embarques Cuentas por cobrar Salir" at bounding box center [108, 382] width 216 height 765
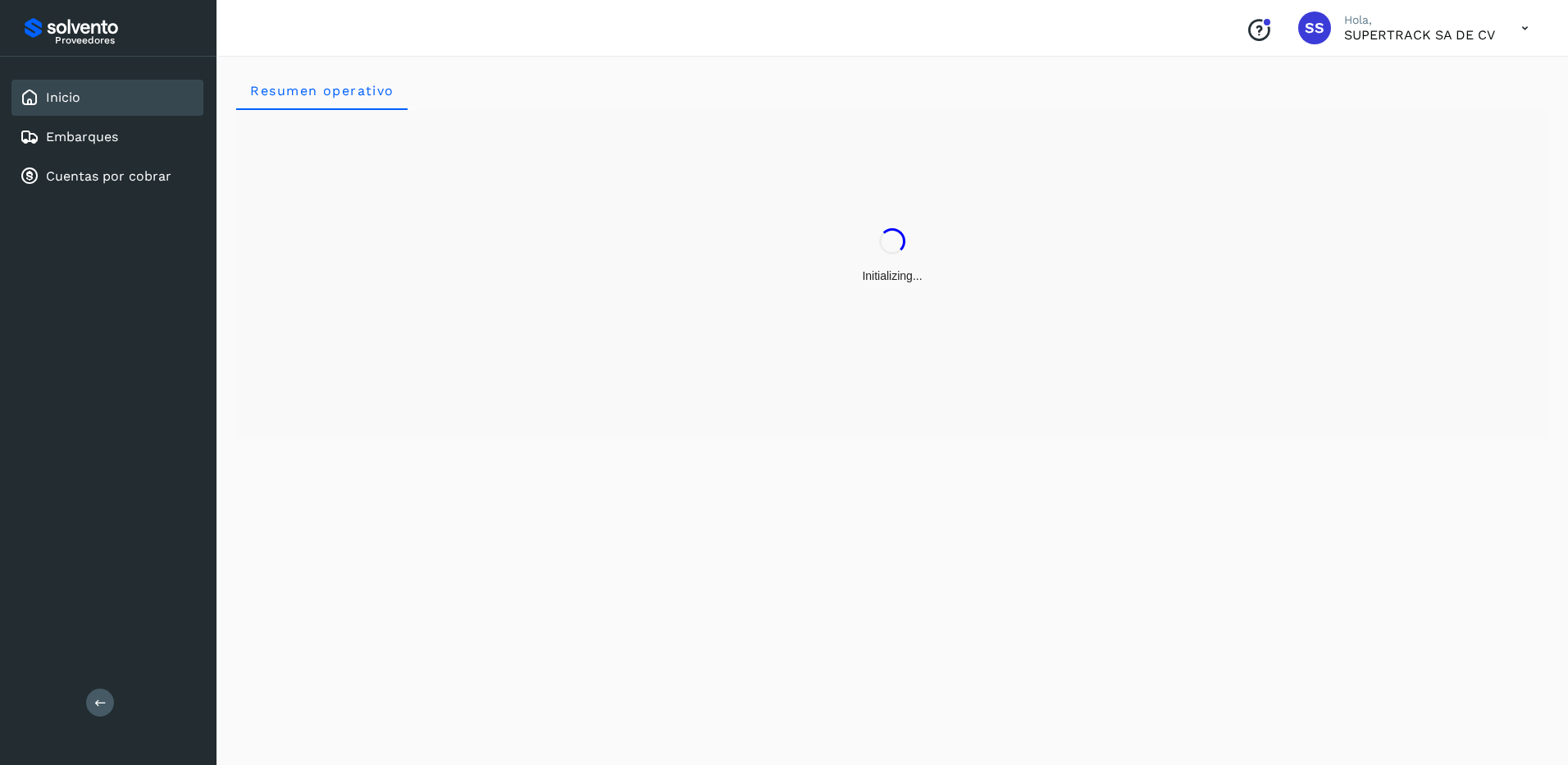
click at [95, 704] on icon at bounding box center [100, 701] width 12 height 12
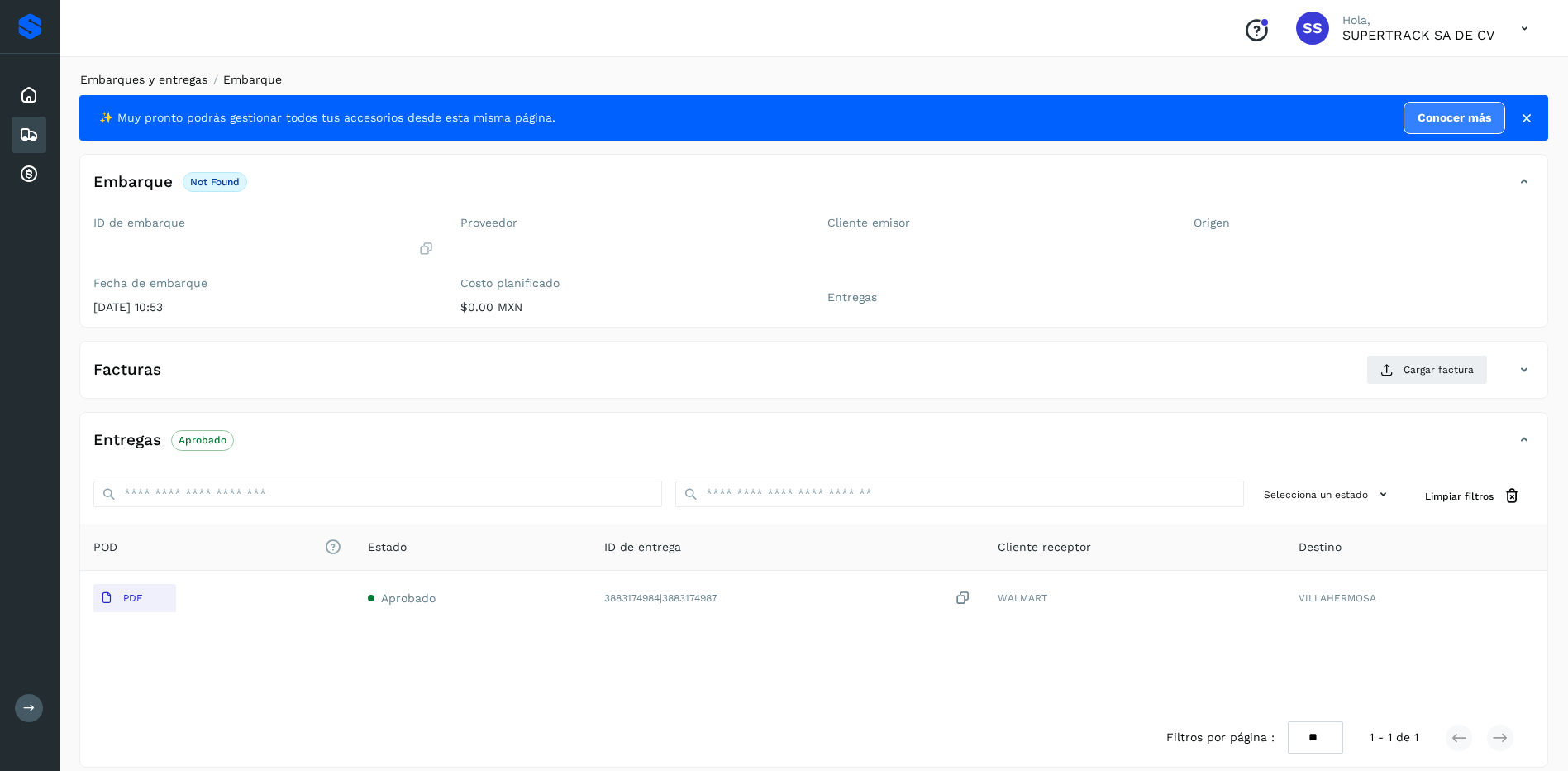
click at [168, 80] on link "Embarques y entregas" at bounding box center [144, 80] width 127 height 13
